Goal: Find specific page/section: Find specific page/section

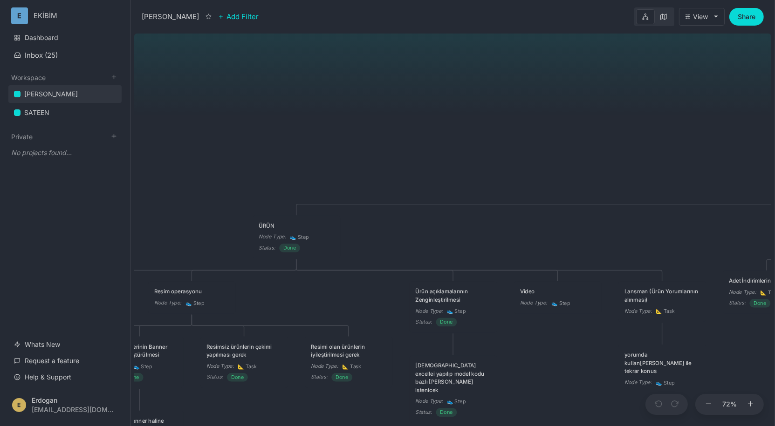
drag, startPoint x: 295, startPoint y: 150, endPoint x: 529, endPoint y: 150, distance: 233.4
click at [529, 150] on div "ÇAPANOĞLU ÜRÜN Node Type : 👟 Step Status : Done Promosyon Node Type : 👟 Step Ma…" at bounding box center [452, 228] width 637 height 396
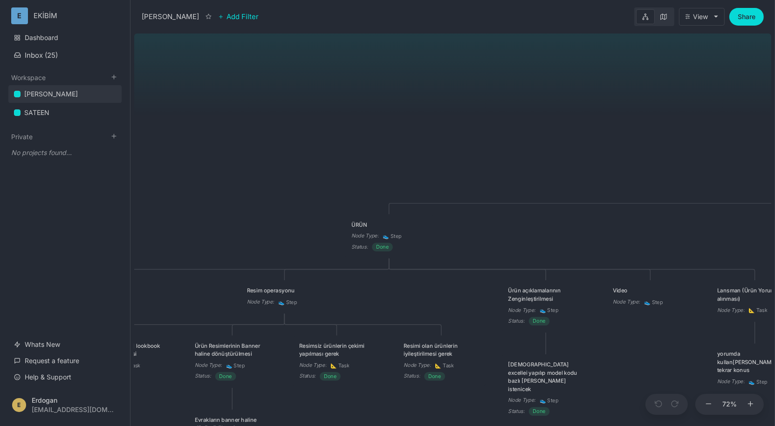
click at [519, 151] on div "ÇAPANOĞLU ÜRÜN Node Type : 👟 Step Status : Done Promosyon Node Type : 👟 Step Ma…" at bounding box center [452, 228] width 637 height 396
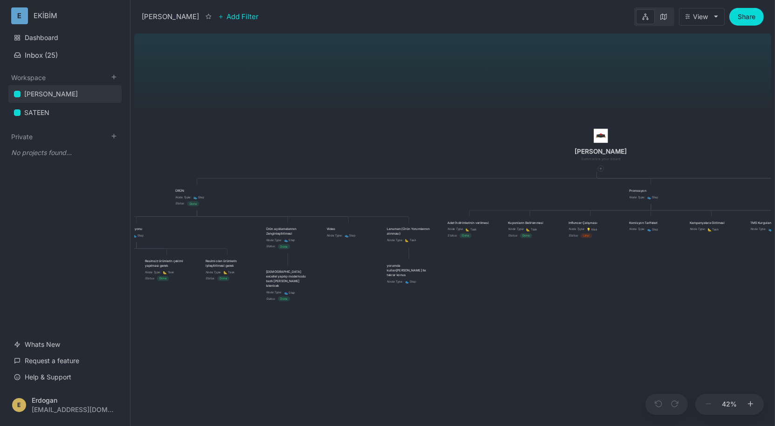
drag, startPoint x: 518, startPoint y: 151, endPoint x: 273, endPoint y: 148, distance: 244.6
click at [273, 148] on div "ÇAPANOĞLU ÜRÜN Node Type : 👟 Step Status : Done Promosyon Node Type : 👟 Step Ma…" at bounding box center [452, 228] width 637 height 396
drag, startPoint x: 280, startPoint y: 148, endPoint x: 257, endPoint y: 148, distance: 23.3
click at [257, 148] on div "ÇAPANOĞLU ÜRÜN Node Type : 👟 Step Status : Done Promosyon Node Type : 👟 Step Ma…" at bounding box center [452, 228] width 637 height 396
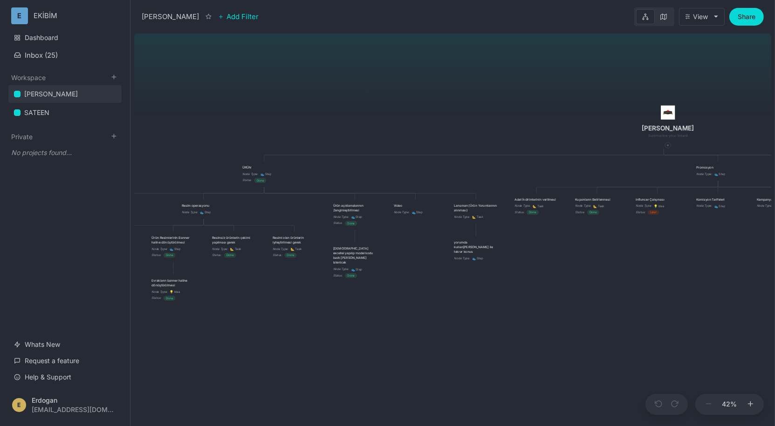
drag, startPoint x: 312, startPoint y: 179, endPoint x: 402, endPoint y: 154, distance: 93.8
click at [402, 154] on div "ÇAPANOĞLU ÜRÜN Node Type : 👟 Step Status : Done Promosyon Node Type : 👟 Step Ma…" at bounding box center [452, 228] width 637 height 396
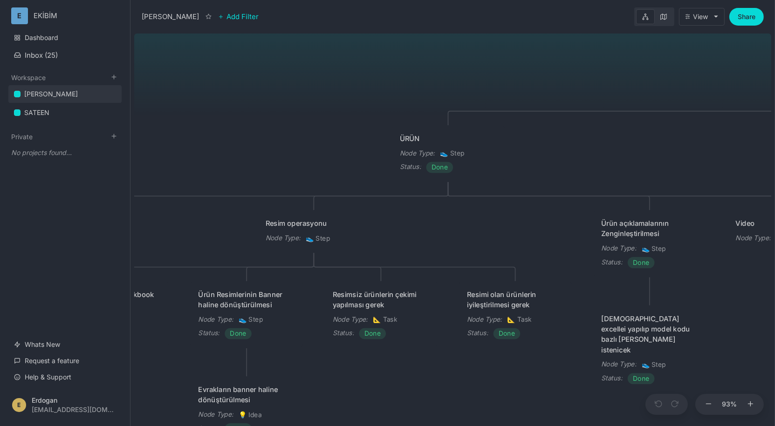
drag, startPoint x: 296, startPoint y: 185, endPoint x: 571, endPoint y: 142, distance: 278.2
click at [571, 142] on div "ÇAPANOĞLU ÜRÜN Node Type : 👟 Step Status : Done Promosyon Node Type : 👟 Step Ma…" at bounding box center [452, 228] width 637 height 396
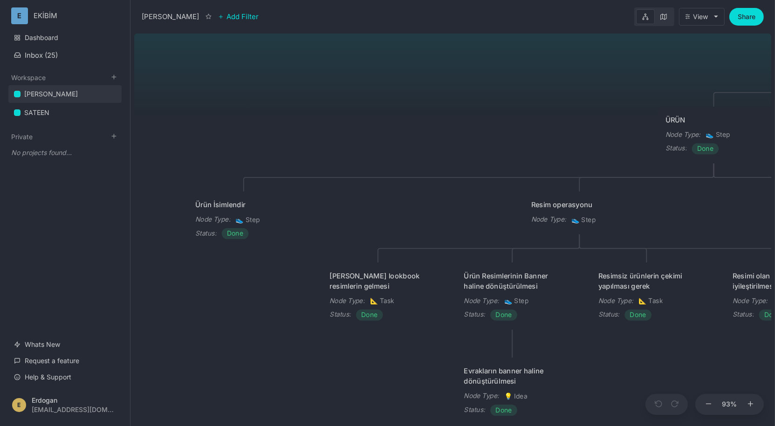
drag, startPoint x: 381, startPoint y: 207, endPoint x: 641, endPoint y: 201, distance: 260.4
click at [641, 201] on div "ÇAPANOĞLU ÜRÜN Node Type : 👟 Step Status : Done Promosyon Node Type : 👟 Step Ma…" at bounding box center [452, 228] width 637 height 396
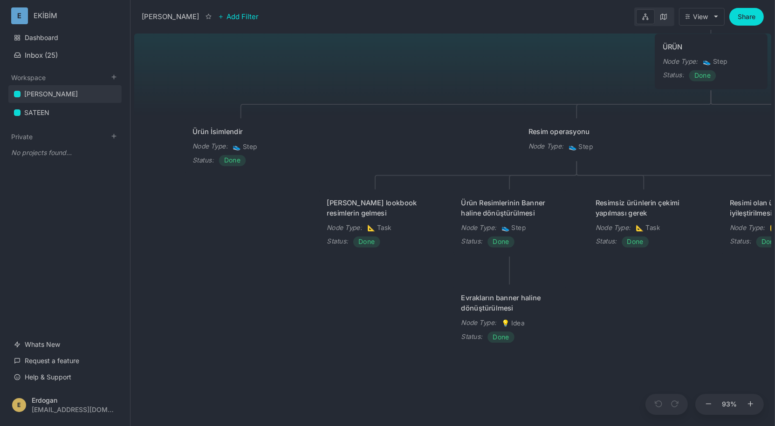
drag, startPoint x: 326, startPoint y: 203, endPoint x: 322, endPoint y: 128, distance: 74.6
click at [322, 128] on div "ÇAPANOĞLU ÜRÜN Node Type : 👟 Step Status : Done Promosyon Node Type : 👟 Step Ma…" at bounding box center [452, 228] width 637 height 396
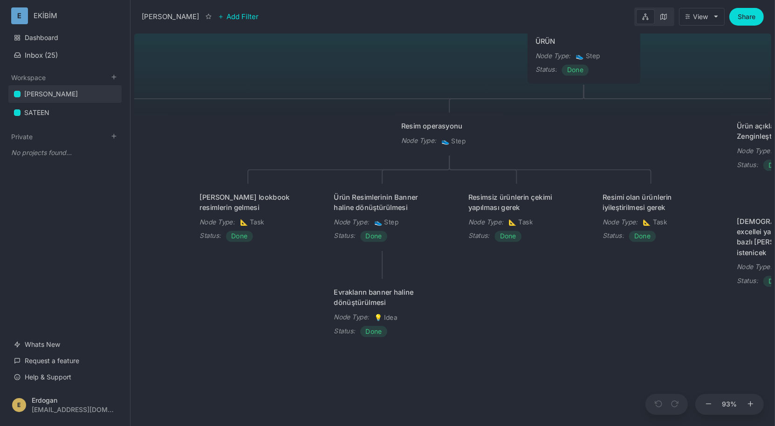
drag, startPoint x: 291, startPoint y: 262, endPoint x: 172, endPoint y: 255, distance: 118.5
click at [165, 259] on div "ÇAPANOĞLU ÜRÜN Node Type : 👟 Step Status : Done Promosyon Node Type : 👟 Step Ma…" at bounding box center [452, 228] width 637 height 396
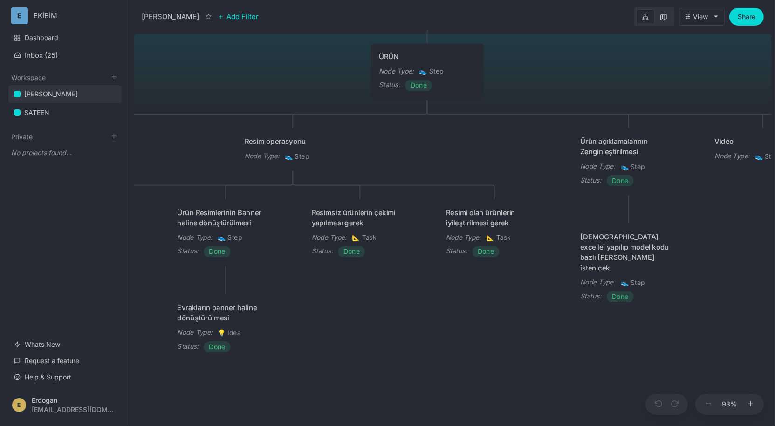
drag, startPoint x: 550, startPoint y: 296, endPoint x: 393, endPoint y: 310, distance: 157.1
click at [393, 311] on div "ÇAPANOĞLU ÜRÜN Node Type : 👟 Step Status : Done Promosyon Node Type : 👟 Step Ma…" at bounding box center [452, 228] width 637 height 396
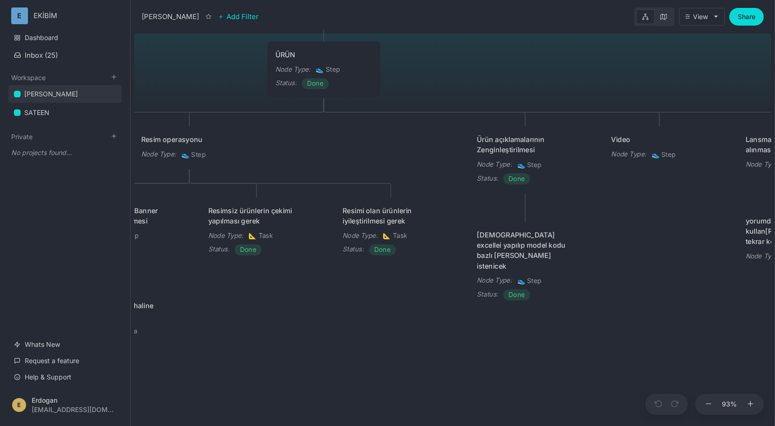
drag, startPoint x: 477, startPoint y: 318, endPoint x: 373, endPoint y: 317, distance: 103.9
click at [373, 317] on div "ÇAPANOĞLU ÜRÜN Node Type : 👟 Step Status : Done Promosyon Node Type : 👟 Step Ma…" at bounding box center [452, 228] width 637 height 396
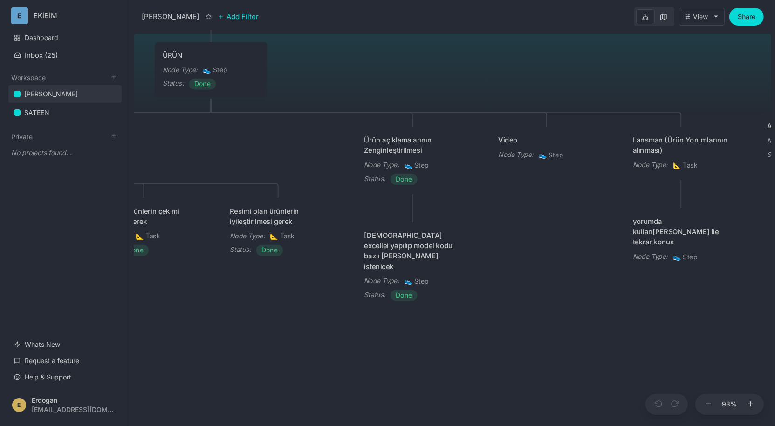
drag, startPoint x: 399, startPoint y: 318, endPoint x: 286, endPoint y: 319, distance: 112.7
click at [286, 319] on div "ÇAPANOĞLU ÜRÜN Node Type : 👟 Step Status : Done Promosyon Node Type : 👟 Step Ma…" at bounding box center [452, 228] width 637 height 396
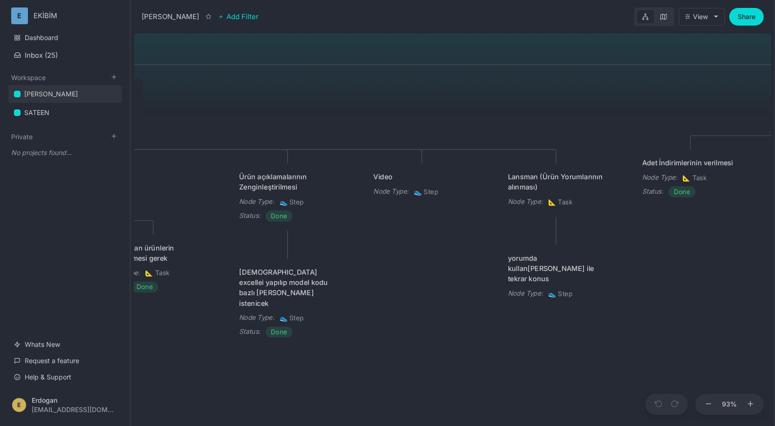
drag, startPoint x: 508, startPoint y: 268, endPoint x: 383, endPoint y: 302, distance: 129.4
click at [383, 303] on div "ÇAPANOĞLU ÜRÜN Node Type : 👟 Step Status : Done Promosyon Node Type : 👟 Step Ma…" at bounding box center [452, 228] width 637 height 396
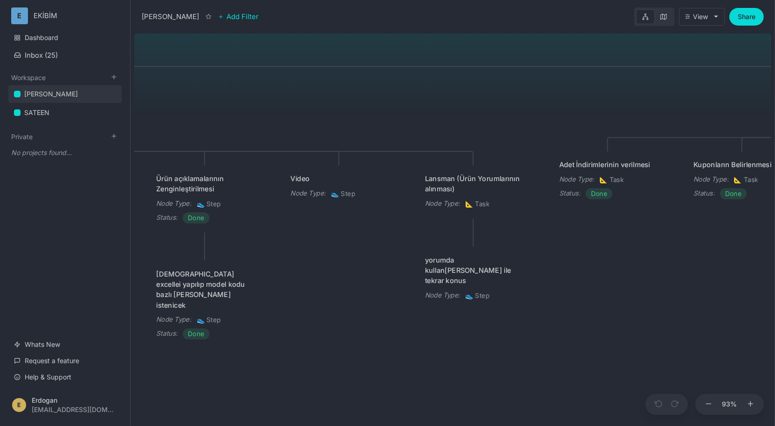
drag, startPoint x: 462, startPoint y: 305, endPoint x: 377, endPoint y: 309, distance: 84.4
click at [377, 309] on div "ÇAPANOĞLU ÜRÜN Node Type : 👟 Step Status : Done Promosyon Node Type : 👟 Step Ma…" at bounding box center [452, 228] width 637 height 396
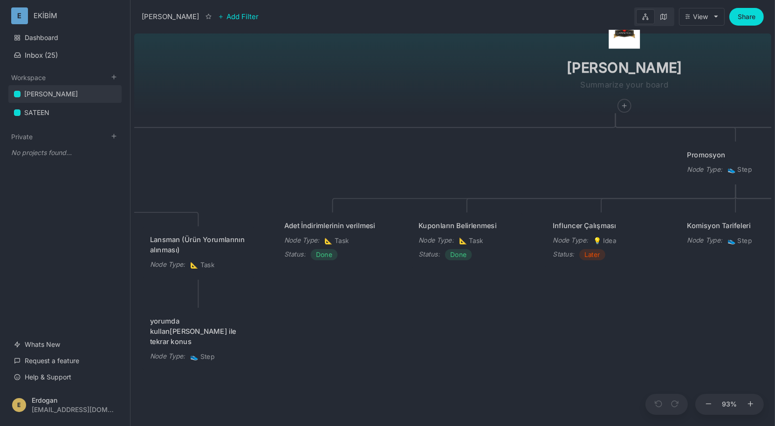
drag, startPoint x: 647, startPoint y: 322, endPoint x: 373, endPoint y: 383, distance: 280.1
click at [373, 383] on div "ÇAPANOĞLU ÜRÜN Node Type : 👟 Step Status : Done Promosyon Node Type : 👟 Step Ma…" at bounding box center [452, 228] width 637 height 396
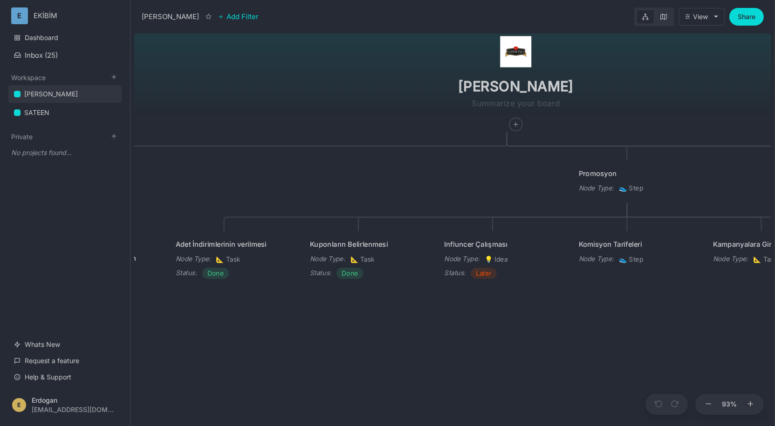
drag, startPoint x: 482, startPoint y: 303, endPoint x: 362, endPoint y: 322, distance: 120.8
click at [362, 322] on div "ÇAPANOĞLU ÜRÜN Node Type : 👟 Step Status : Done Promosyon Node Type : 👟 Step Ma…" at bounding box center [452, 228] width 637 height 396
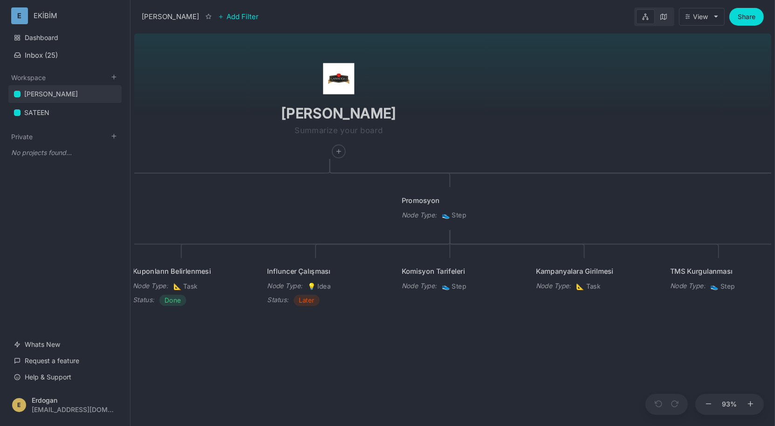
drag, startPoint x: 586, startPoint y: 328, endPoint x: 420, endPoint y: 354, distance: 168.2
click at [420, 354] on div "ÇAPANOĞLU ÜRÜN Node Type : 👟 Step Status : Done Promosyon Node Type : 👟 Step Ma…" at bounding box center [452, 228] width 637 height 396
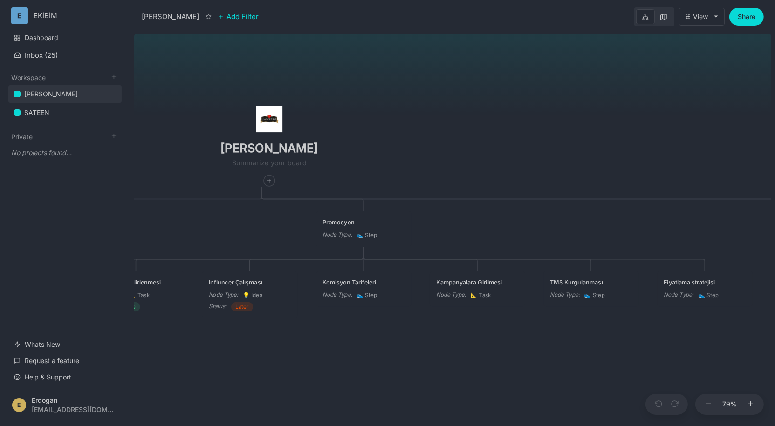
drag, startPoint x: 531, startPoint y: 342, endPoint x: 384, endPoint y: 340, distance: 146.7
click at [384, 340] on div "ÇAPANOĞLU ÜRÜN Node Type : 👟 Step Status : Done Promosyon Node Type : 👟 Step Ma…" at bounding box center [452, 228] width 637 height 396
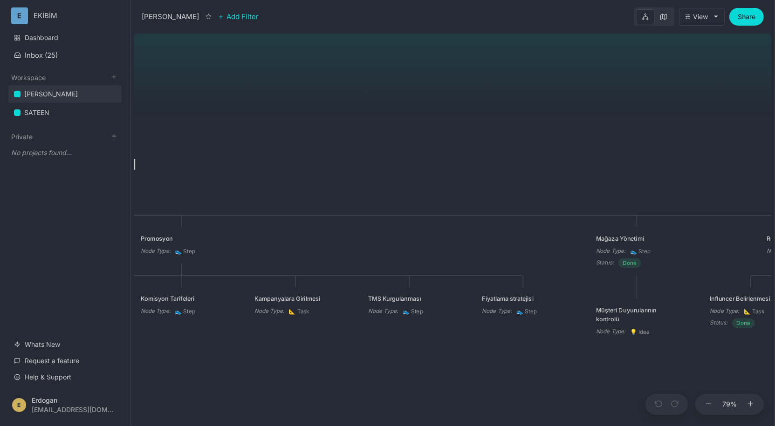
drag, startPoint x: 423, startPoint y: 332, endPoint x: 296, endPoint y: 352, distance: 128.7
click at [296, 352] on div "ÇAPANOĞLU ÜRÜN Node Type : 👟 Step Status : Done Promosyon Node Type : 👟 Step Ma…" at bounding box center [452, 228] width 637 height 396
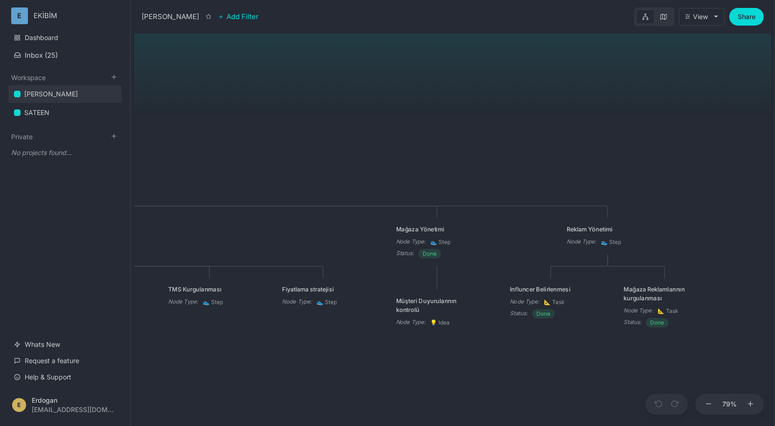
drag, startPoint x: 296, startPoint y: 352, endPoint x: 100, endPoint y: 341, distance: 196.4
click at [134, 341] on div "ÇAPANOĞLU ÜRÜN Node Type : 👟 Step Status : Done Promosyon Node Type : 👟 Step Ma…" at bounding box center [452, 228] width 637 height 396
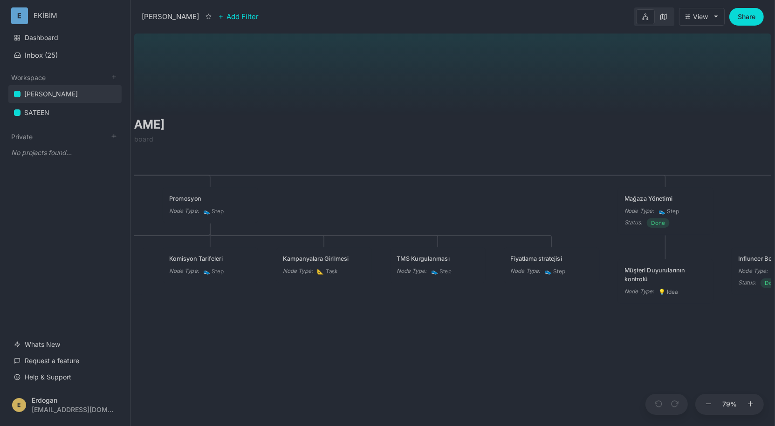
drag, startPoint x: 296, startPoint y: 246, endPoint x: 524, endPoint y: 216, distance: 229.8
click at [524, 216] on div "ÇAPANOĞLU ÜRÜN Node Type : 👟 Step Status : Done Promosyon Node Type : 👟 Step Ma…" at bounding box center [452, 228] width 637 height 396
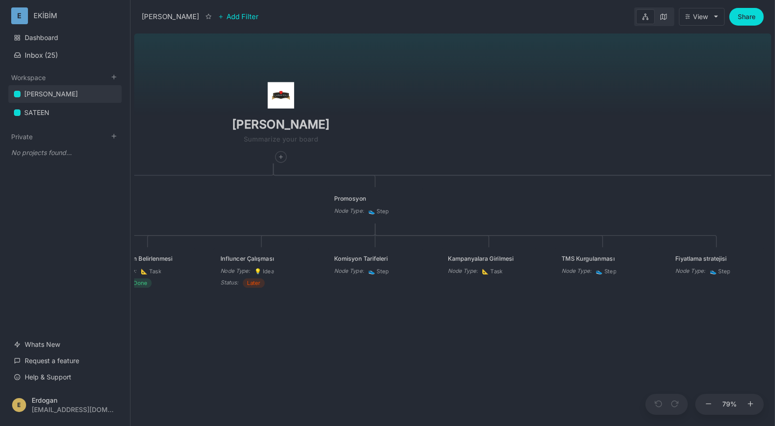
drag, startPoint x: 331, startPoint y: 206, endPoint x: 499, endPoint y: 206, distance: 167.7
click at [499, 206] on div "ÇAPANOĞLU ÜRÜN Node Type : 👟 Step Status : Done Promosyon Node Type : 👟 Step Ma…" at bounding box center [452, 228] width 637 height 396
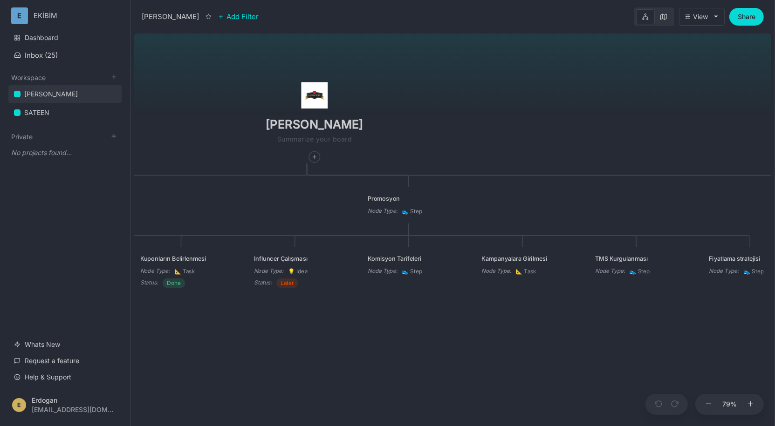
drag, startPoint x: 457, startPoint y: 218, endPoint x: 488, endPoint y: 218, distance: 30.7
click at [488, 218] on div "ÇAPANOĞLU ÜRÜN Node Type : 👟 Step Status : Done Promosyon Node Type : 👟 Step Ma…" at bounding box center [452, 228] width 637 height 396
